Goal: Task Accomplishment & Management: Use online tool/utility

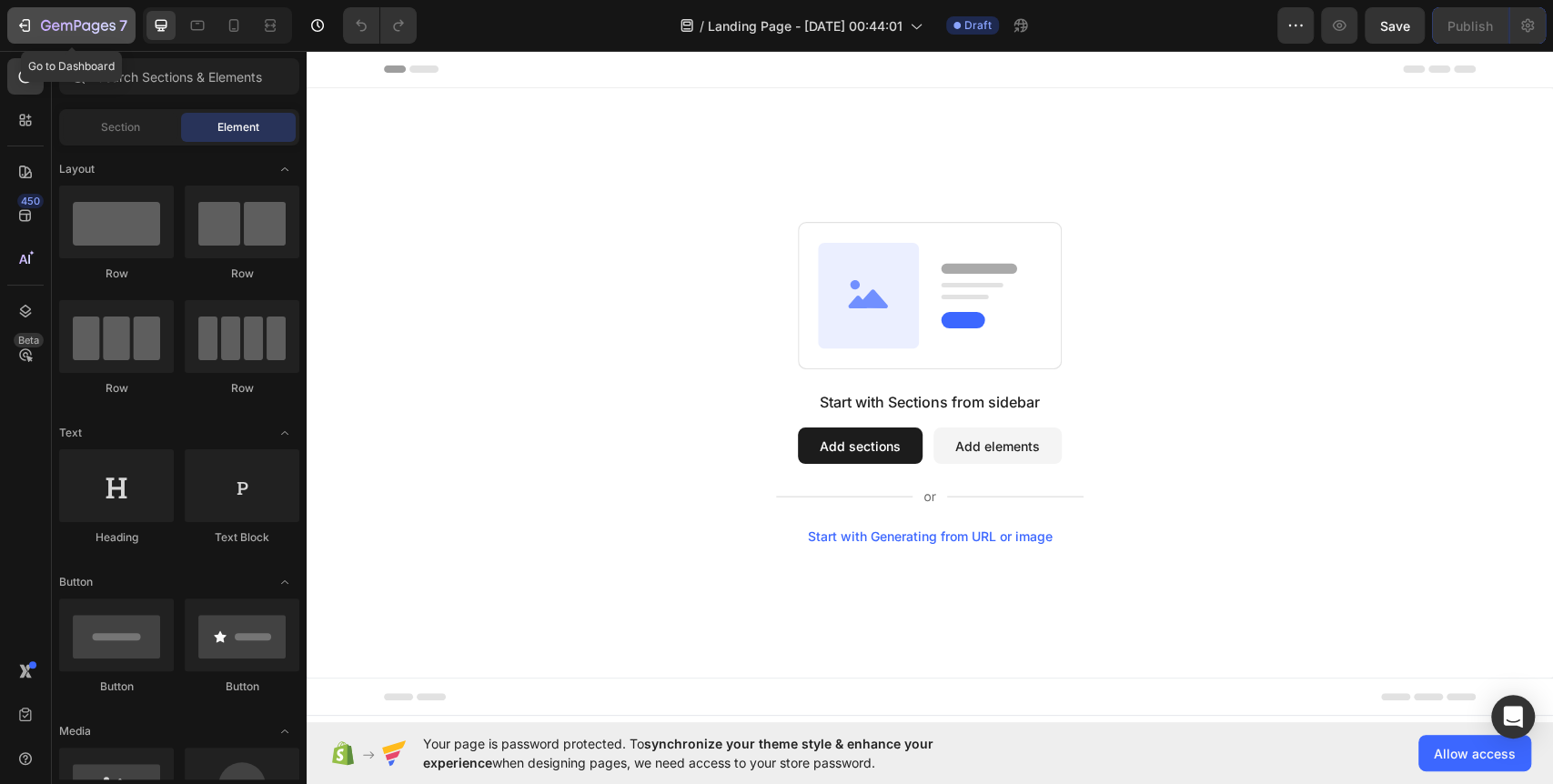
click at [66, 28] on icon "button" at bounding box center [79, 26] width 75 height 16
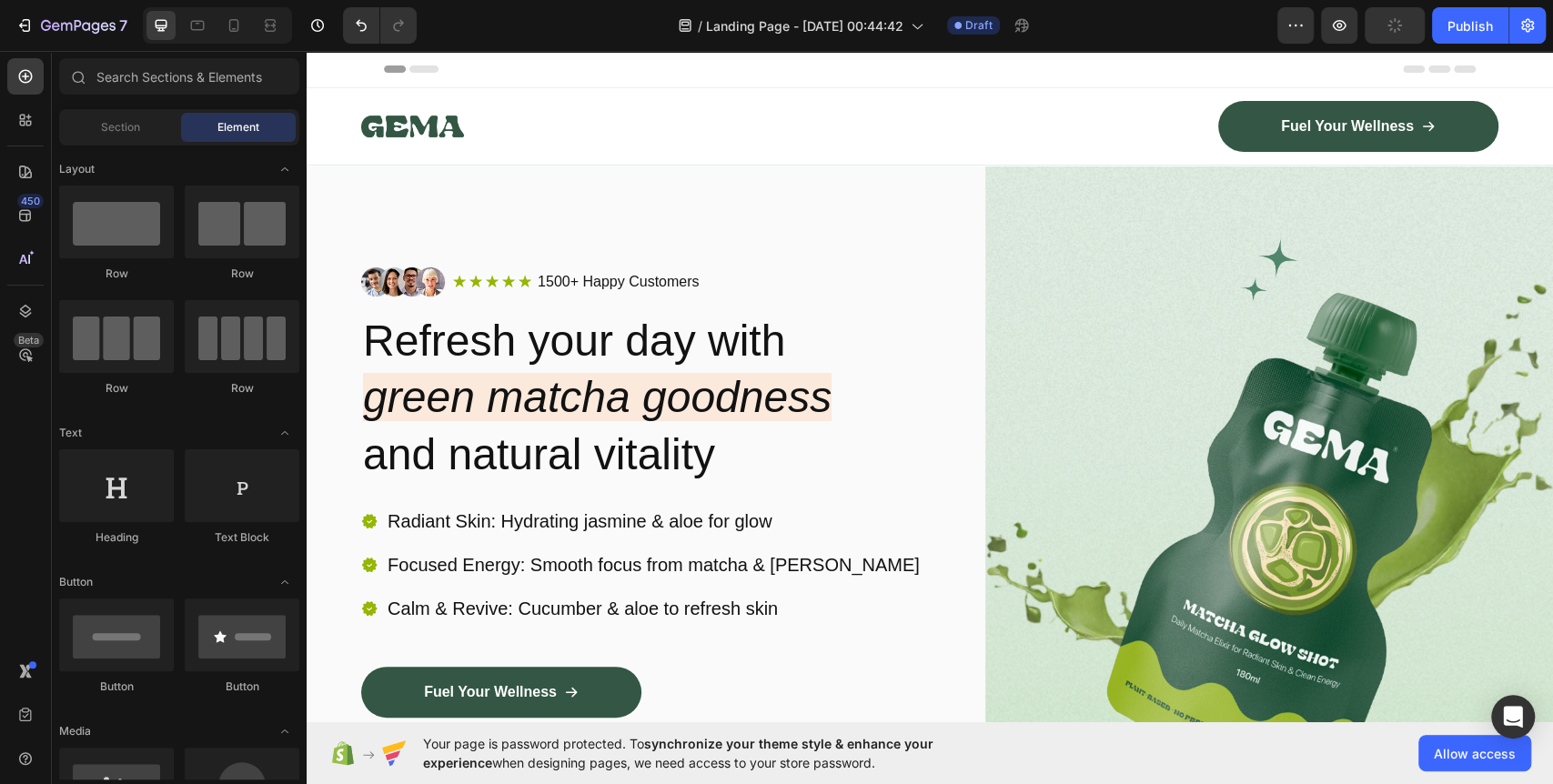
click at [748, 77] on div "Header" at bounding box center [930, 68] width 1091 height 36
click at [339, 69] on div "Header" at bounding box center [351, 68] width 67 height 22
click at [330, 67] on icon at bounding box center [328, 69] width 13 height 13
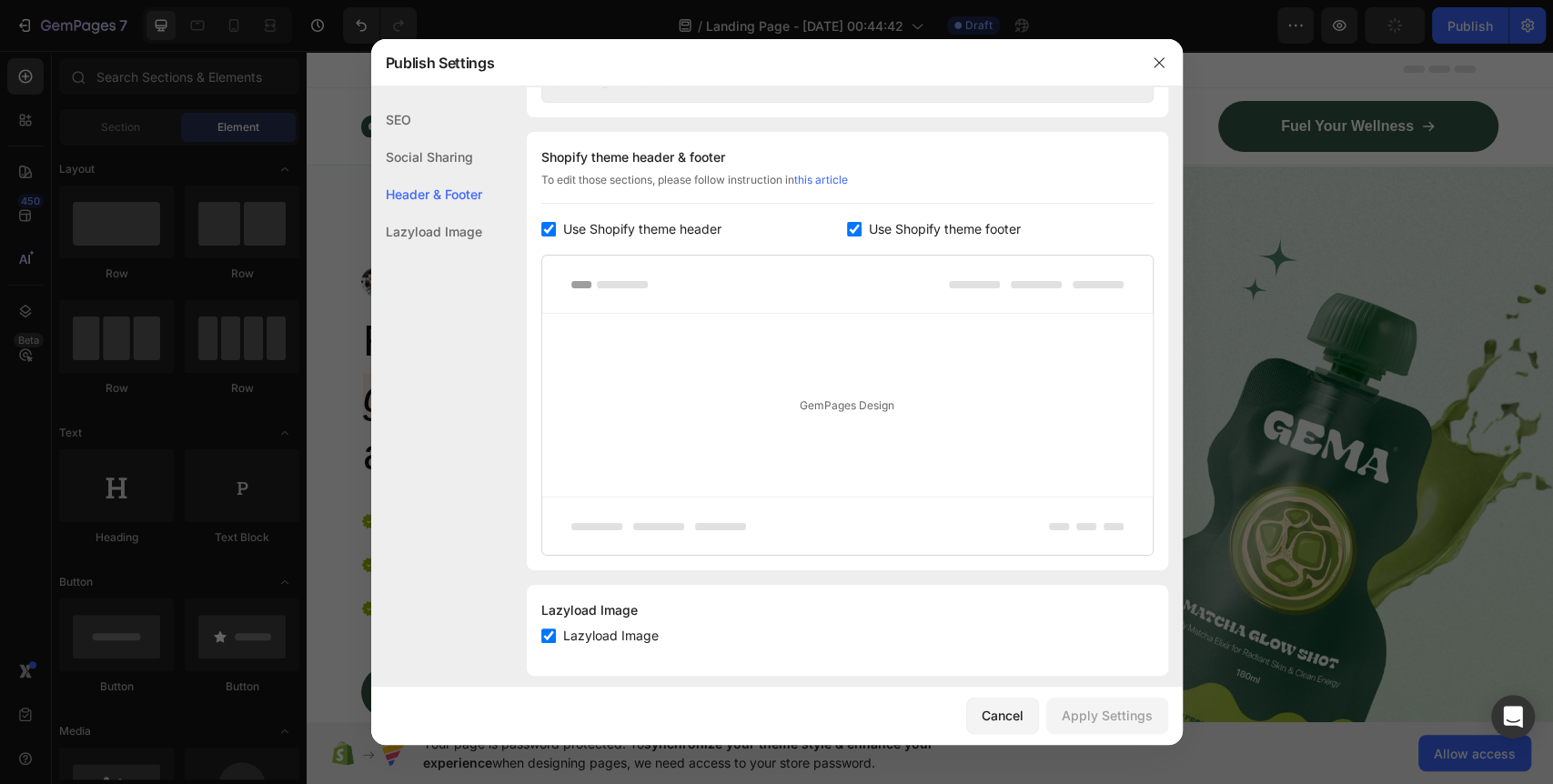
scroll to position [842, 0]
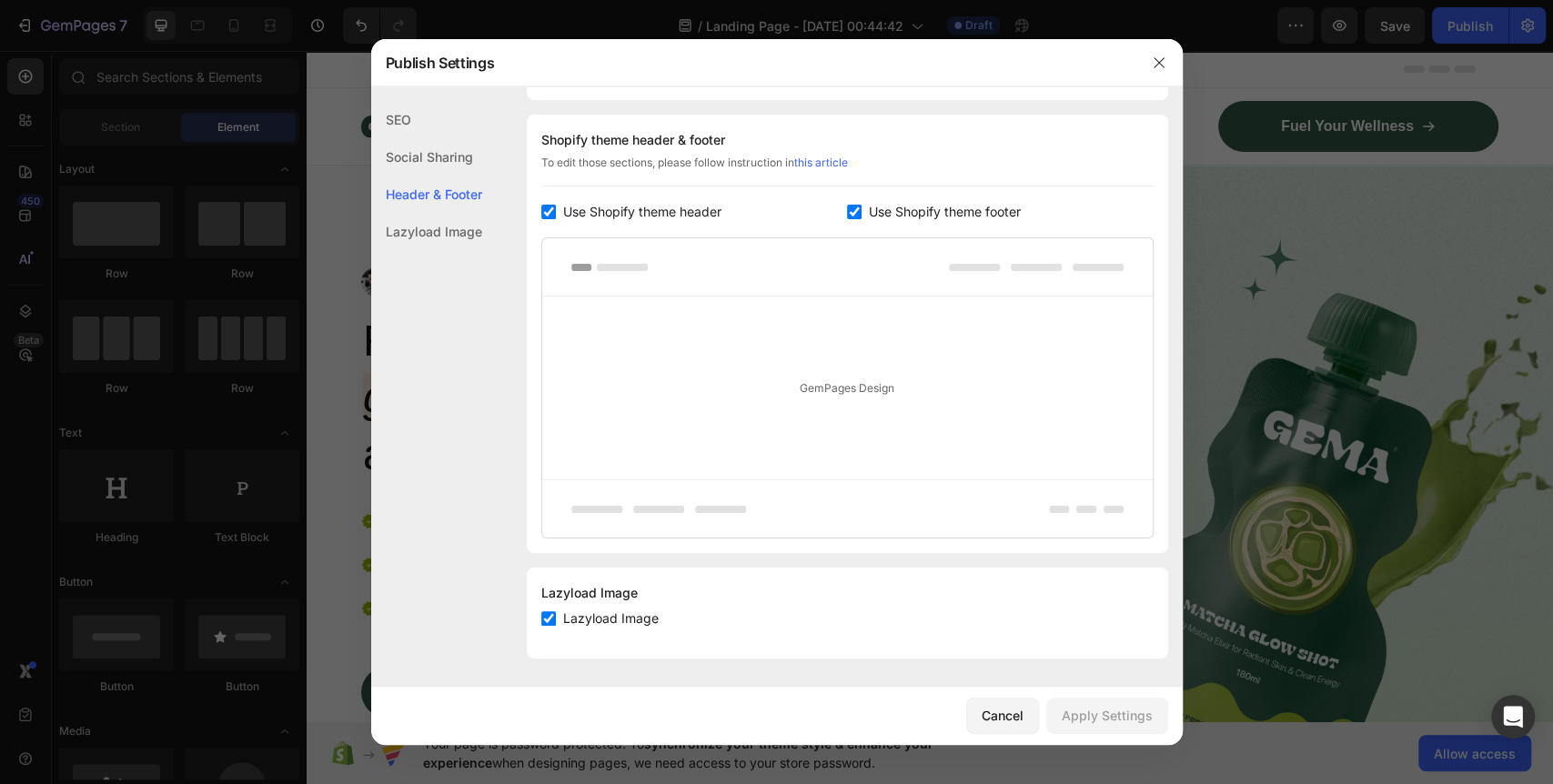
click at [459, 225] on div "Lazyload Image" at bounding box center [426, 231] width 111 height 37
click at [401, 120] on div "SEO" at bounding box center [426, 120] width 111 height 37
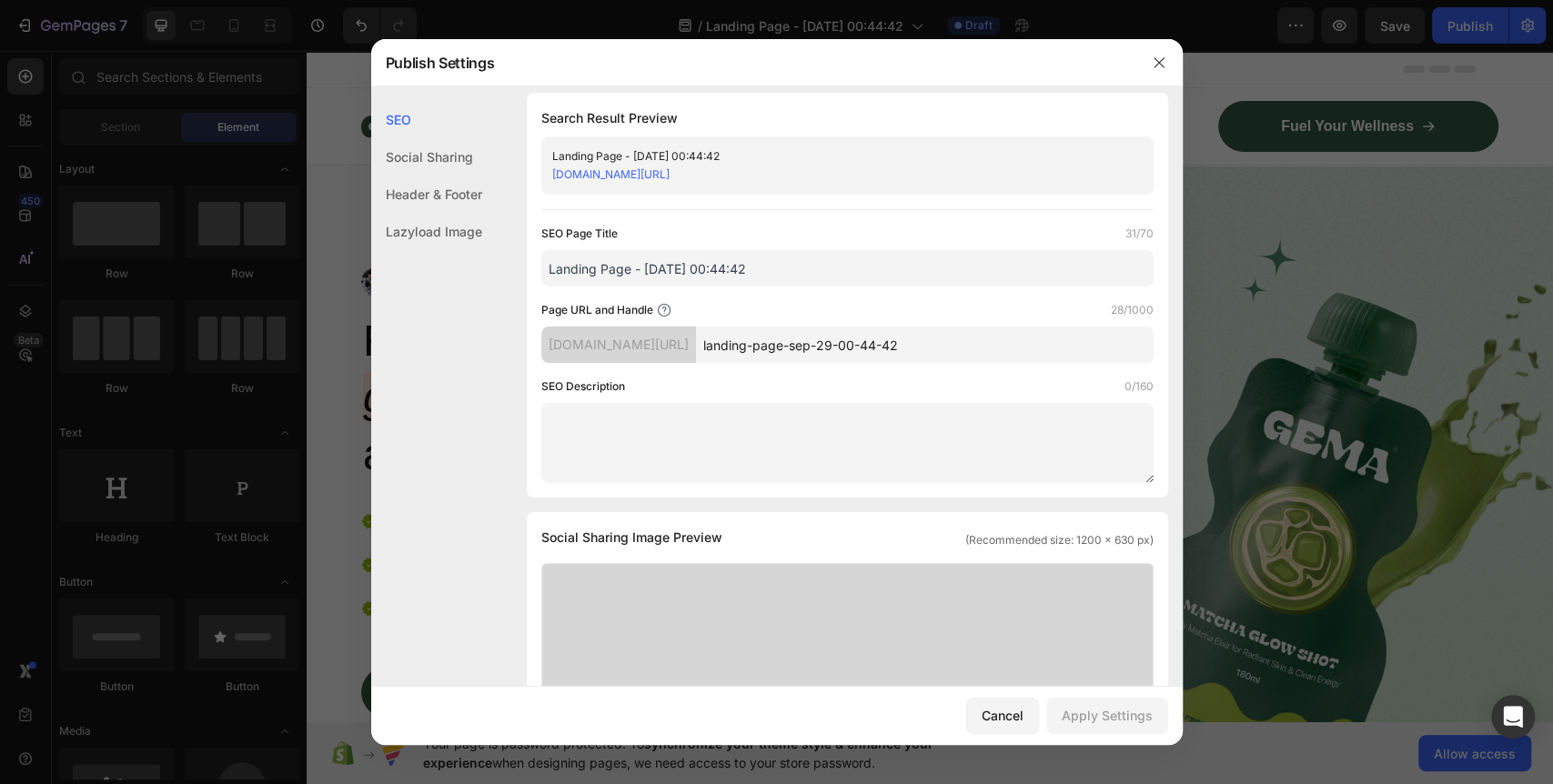
scroll to position [0, 0]
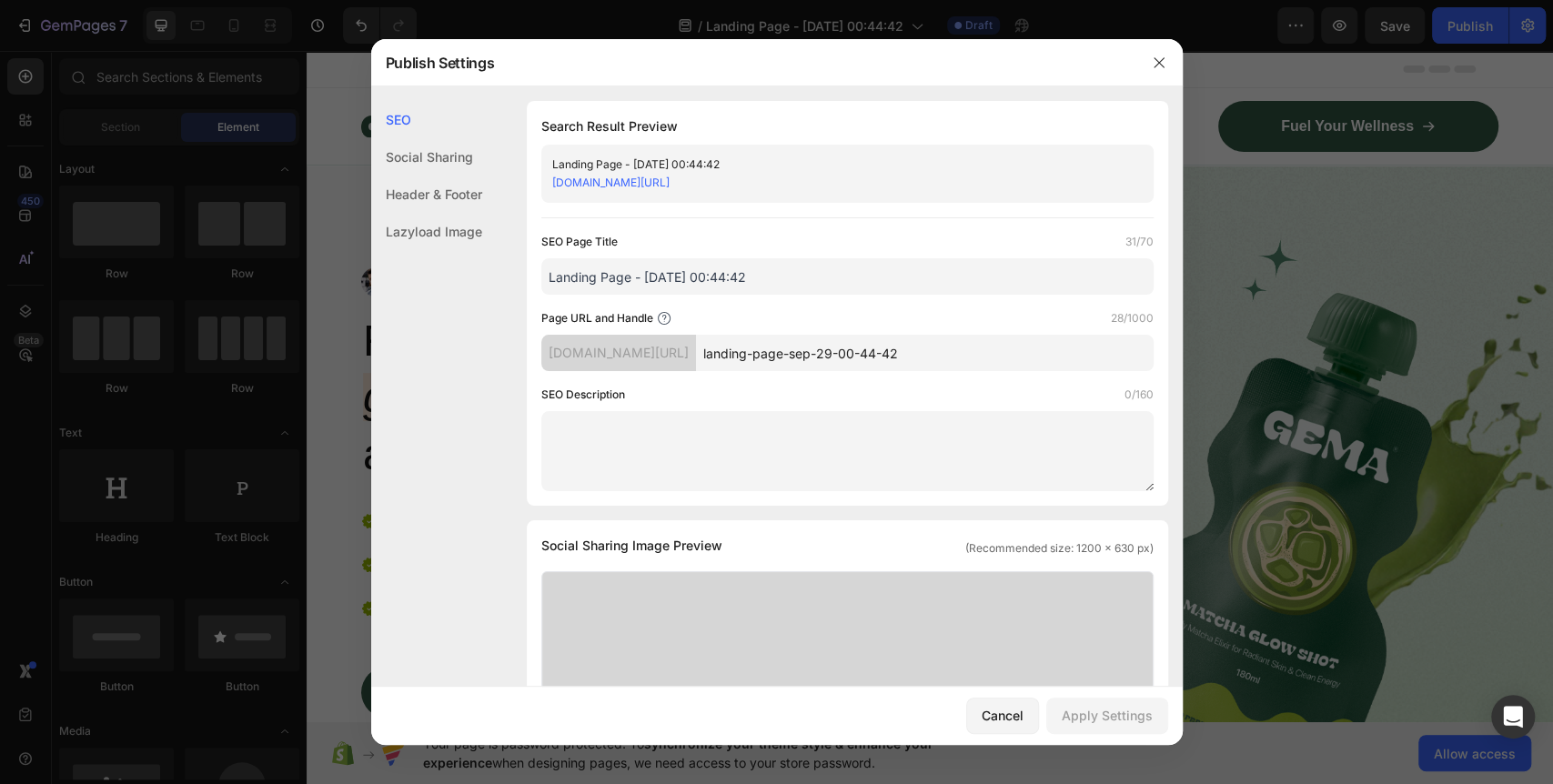
click at [431, 161] on div "Social Sharing" at bounding box center [426, 157] width 111 height 37
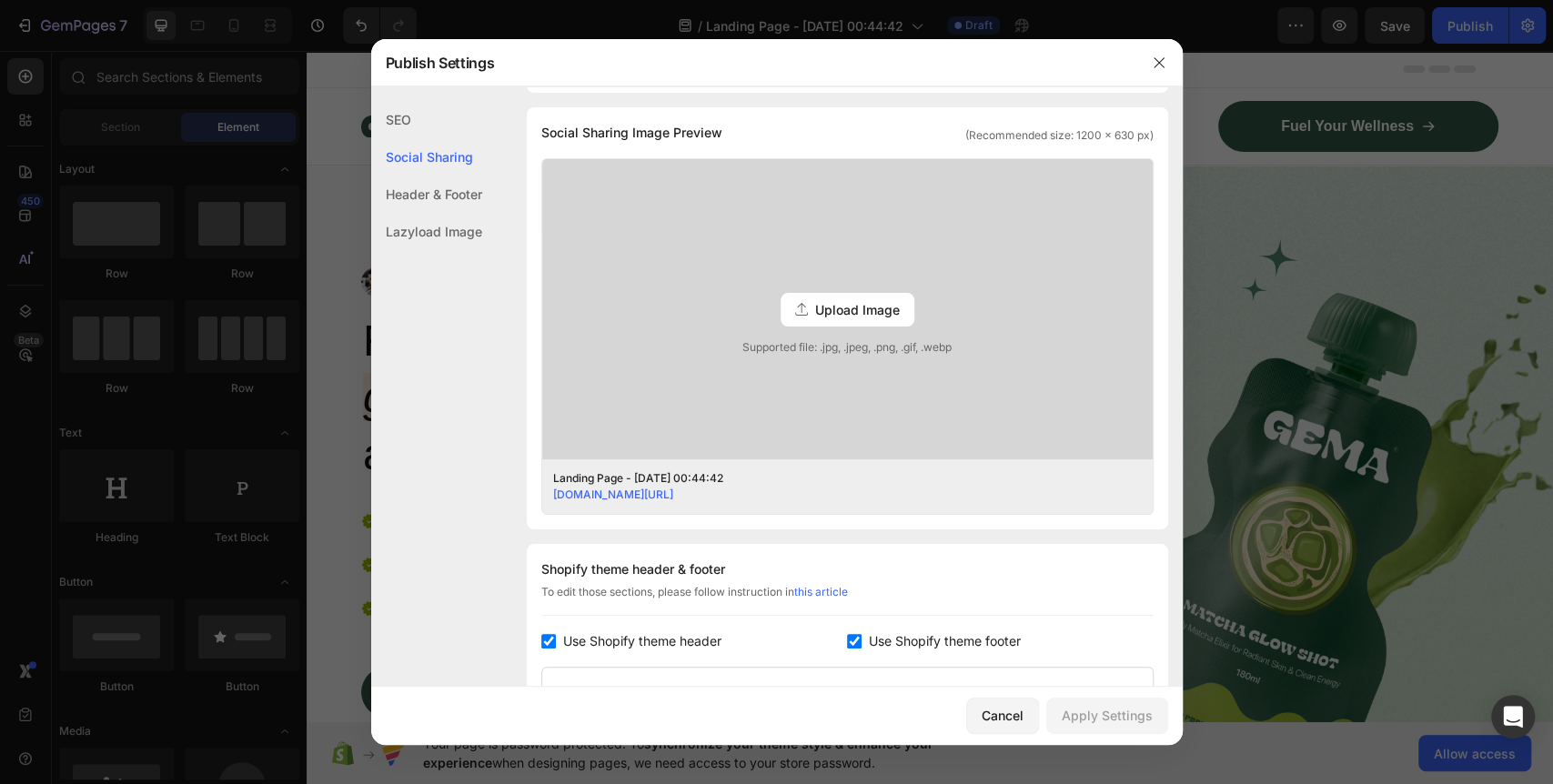
scroll to position [414, 0]
click at [434, 189] on div "Header & Footer" at bounding box center [426, 195] width 111 height 37
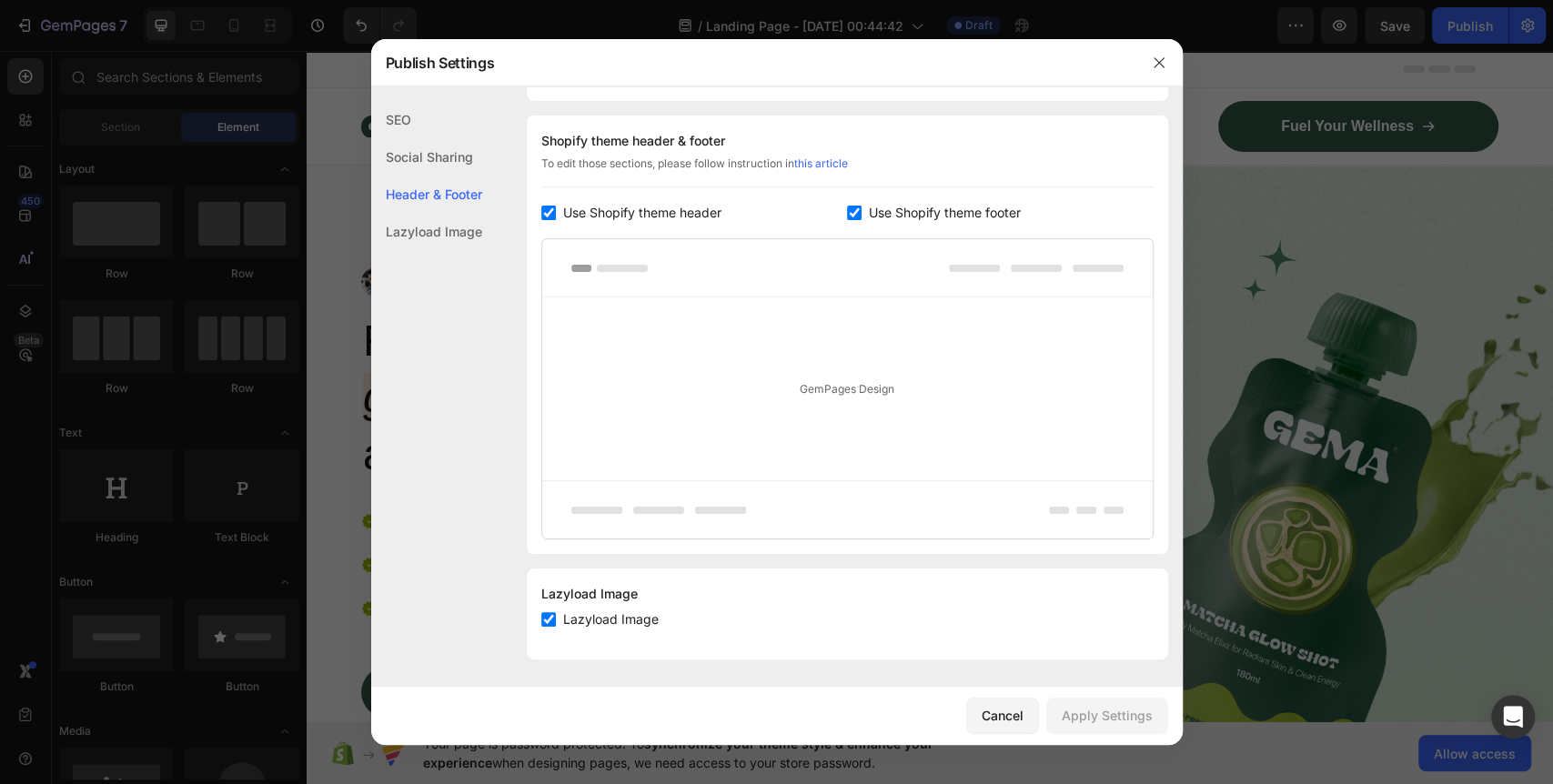
scroll to position [842, 0]
click at [1012, 717] on div "Cancel" at bounding box center [1003, 715] width 42 height 19
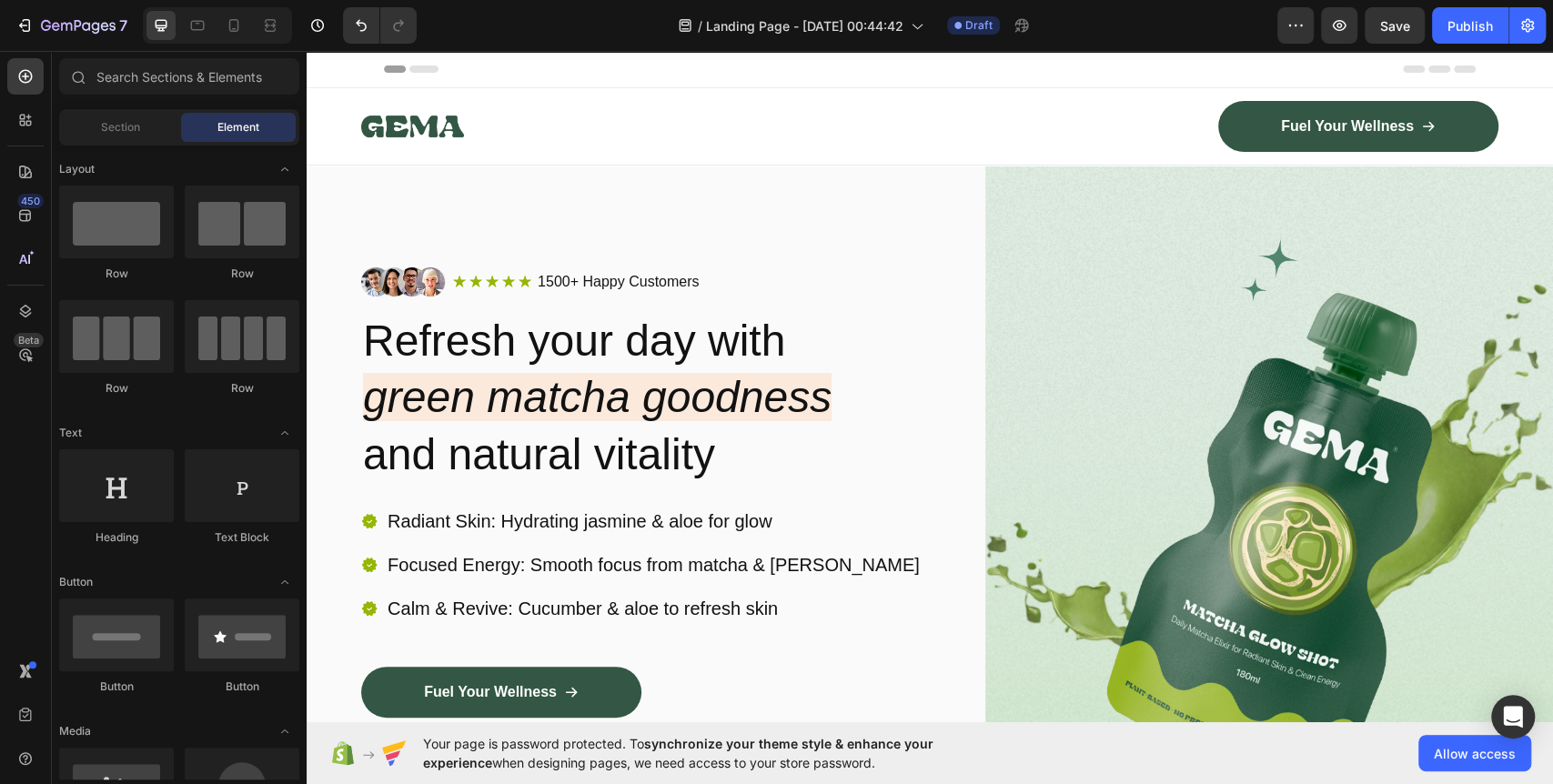
scroll to position [706, 0]
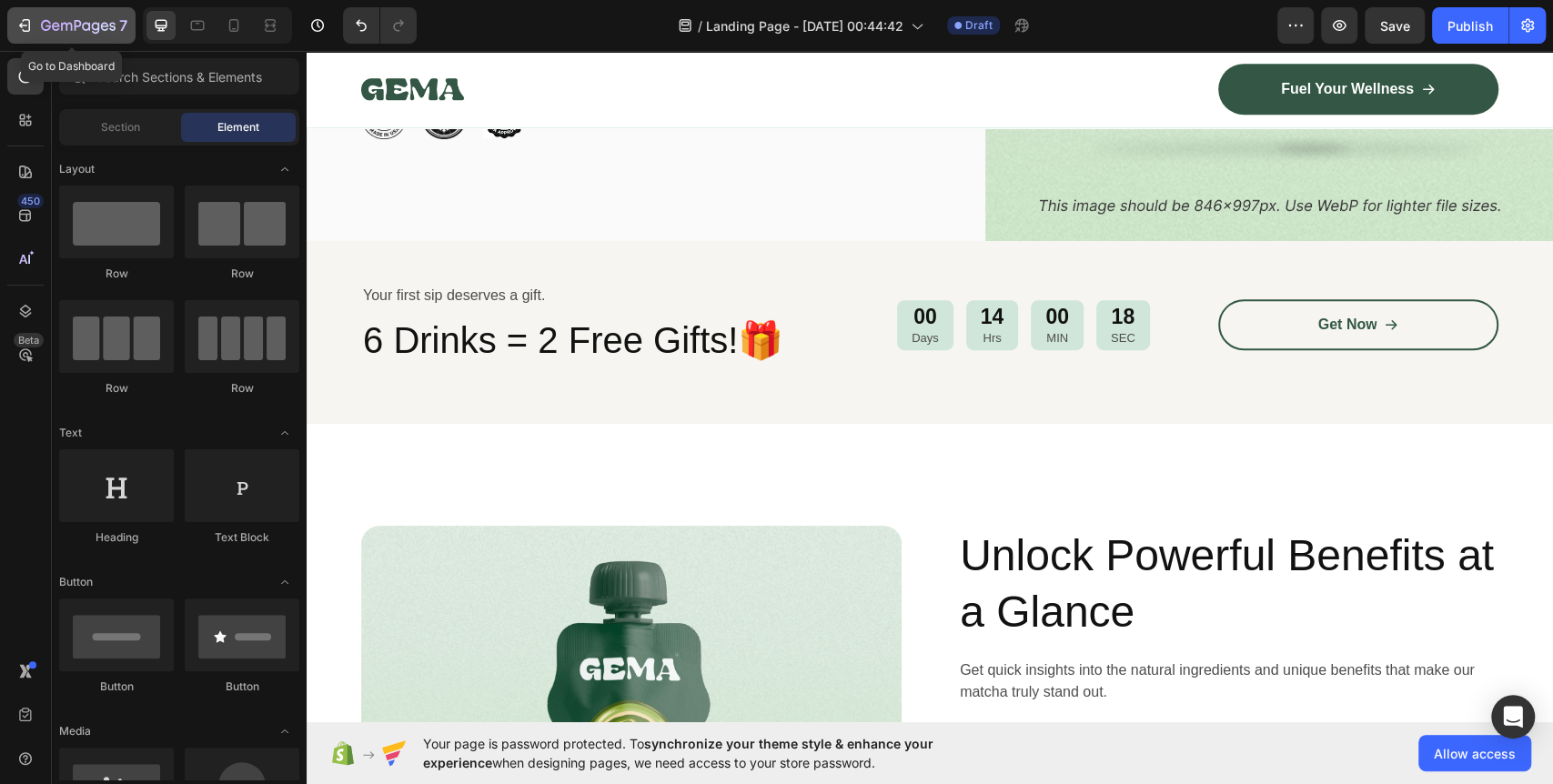
click at [35, 26] on div "7" at bounding box center [72, 25] width 112 height 22
